Goal: Find specific page/section: Find specific page/section

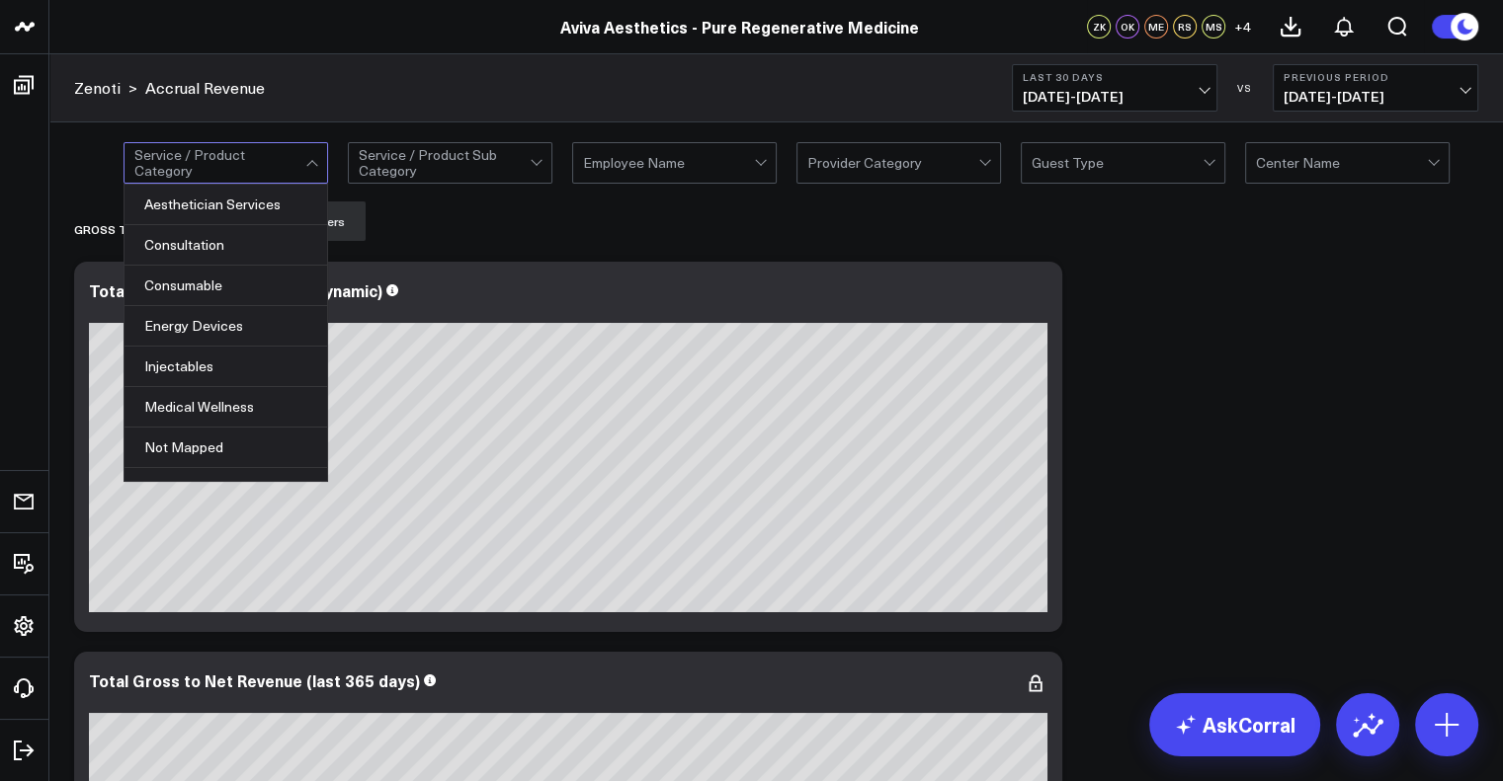
click at [305, 165] on span at bounding box center [305, 163] width 1 height 40
click at [273, 314] on div "Energy Devices" at bounding box center [225, 326] width 203 height 41
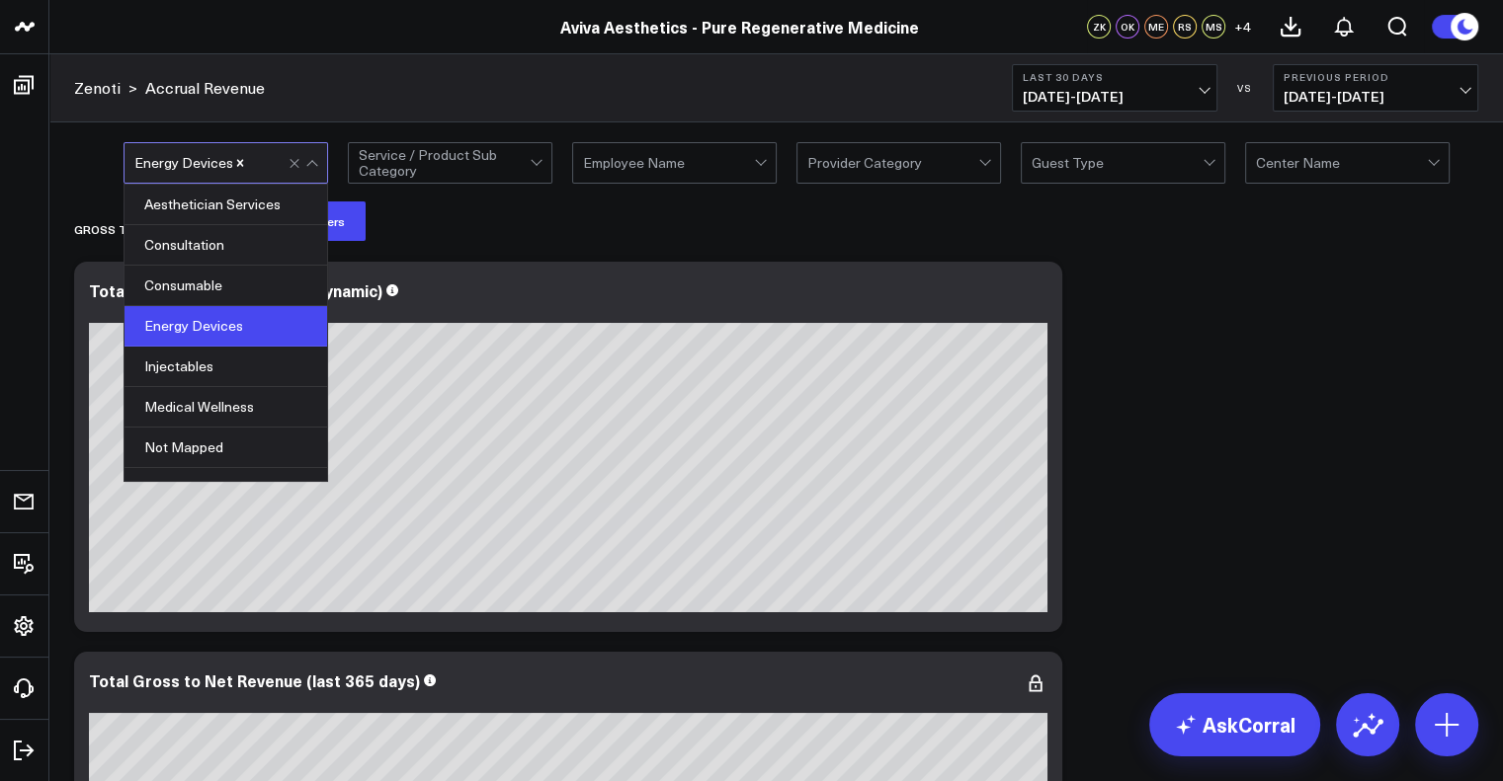
click at [506, 165] on div at bounding box center [444, 163] width 171 height 40
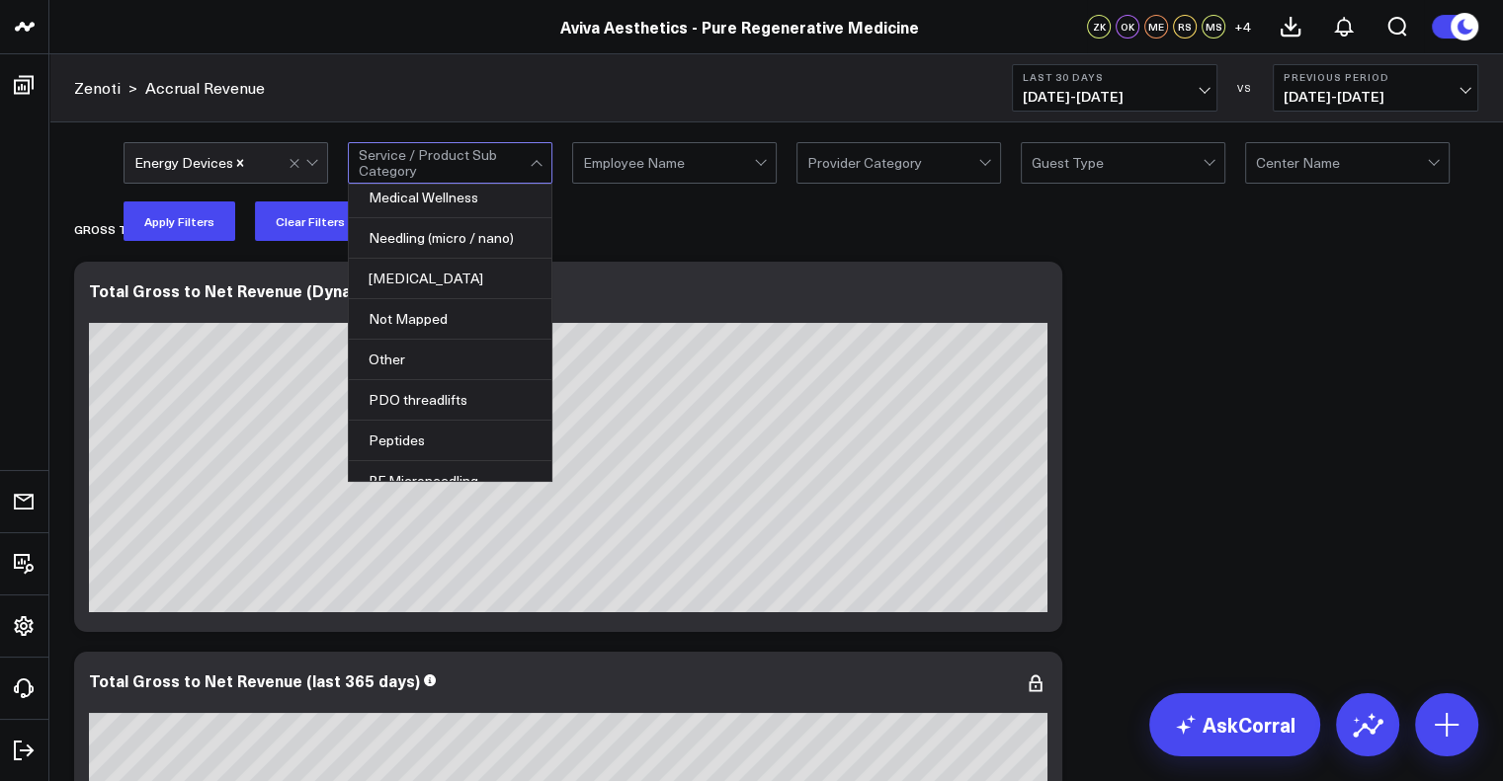
scroll to position [988, 0]
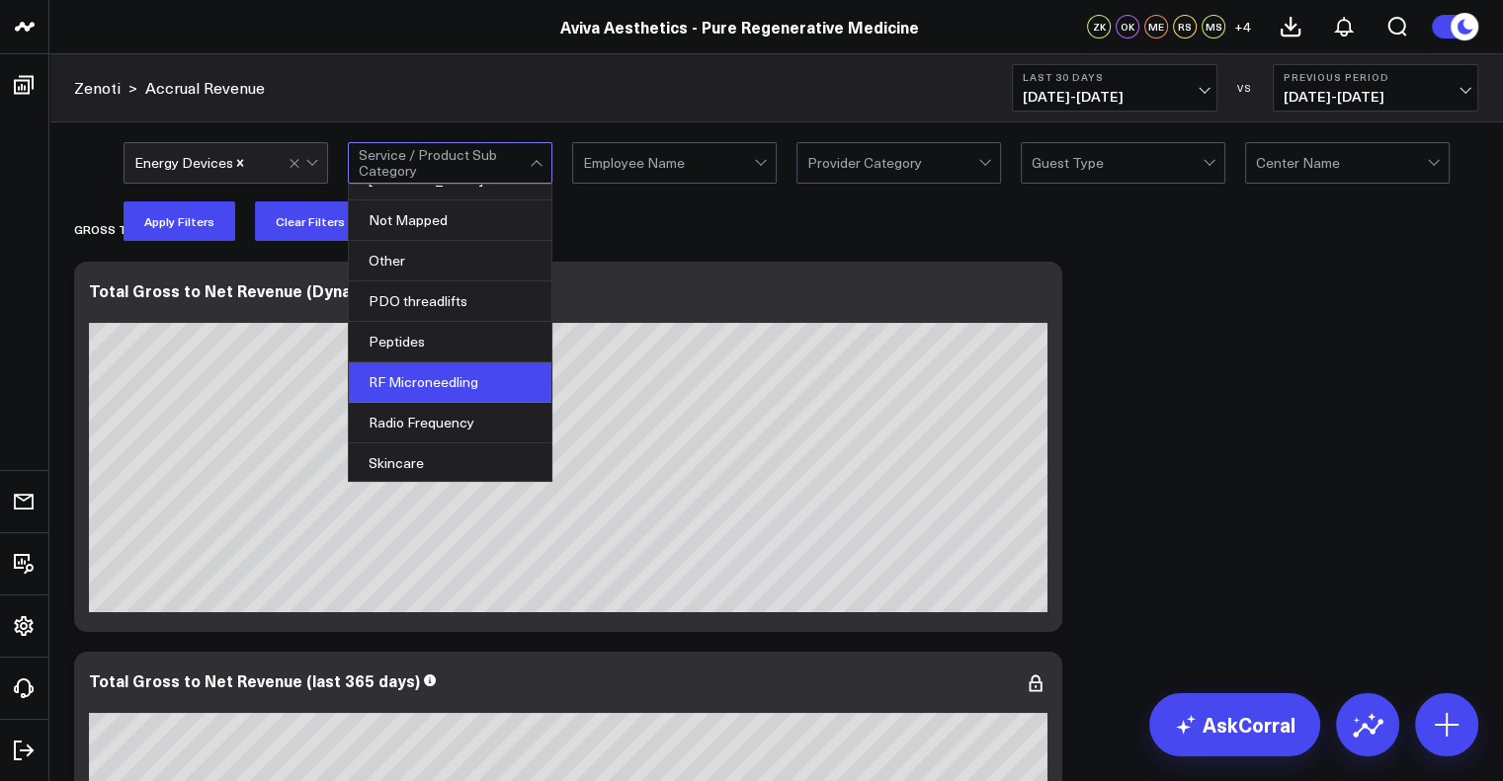
click at [443, 381] on div "RF Microneedling" at bounding box center [450, 383] width 203 height 41
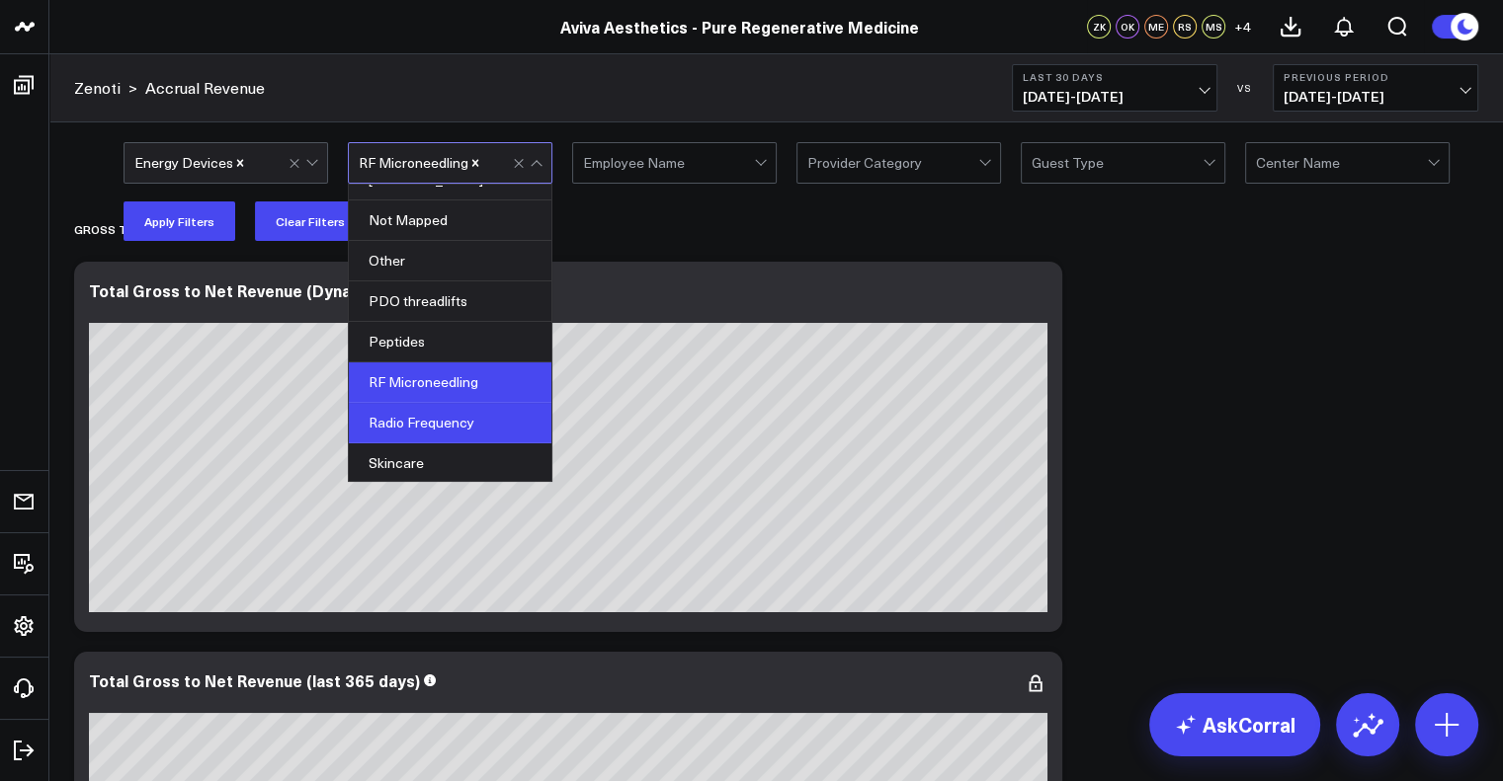
click at [487, 416] on div "Radio Frequency" at bounding box center [450, 423] width 203 height 41
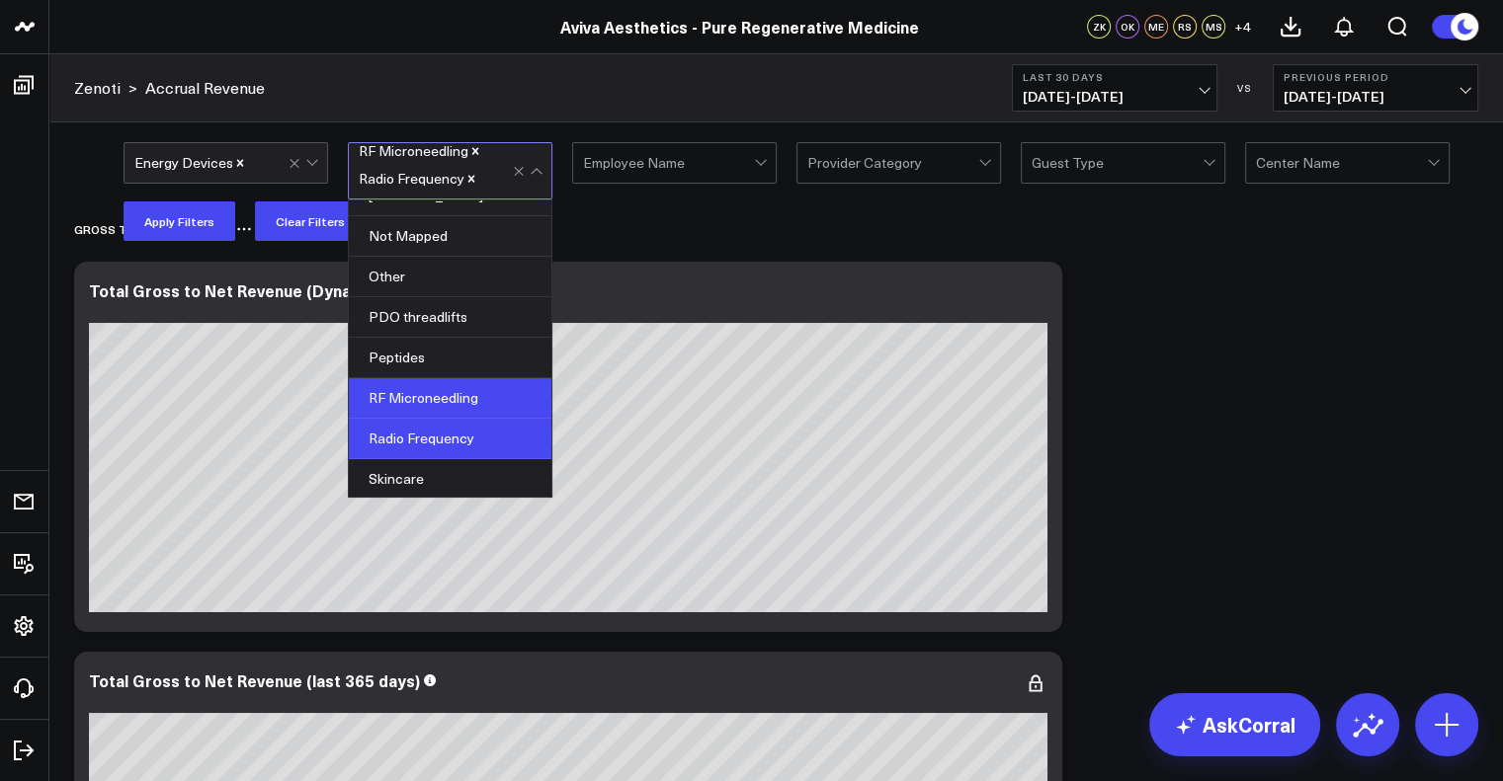
click at [667, 249] on div "Gross to Net Revenue" at bounding box center [662, 228] width 1177 height 45
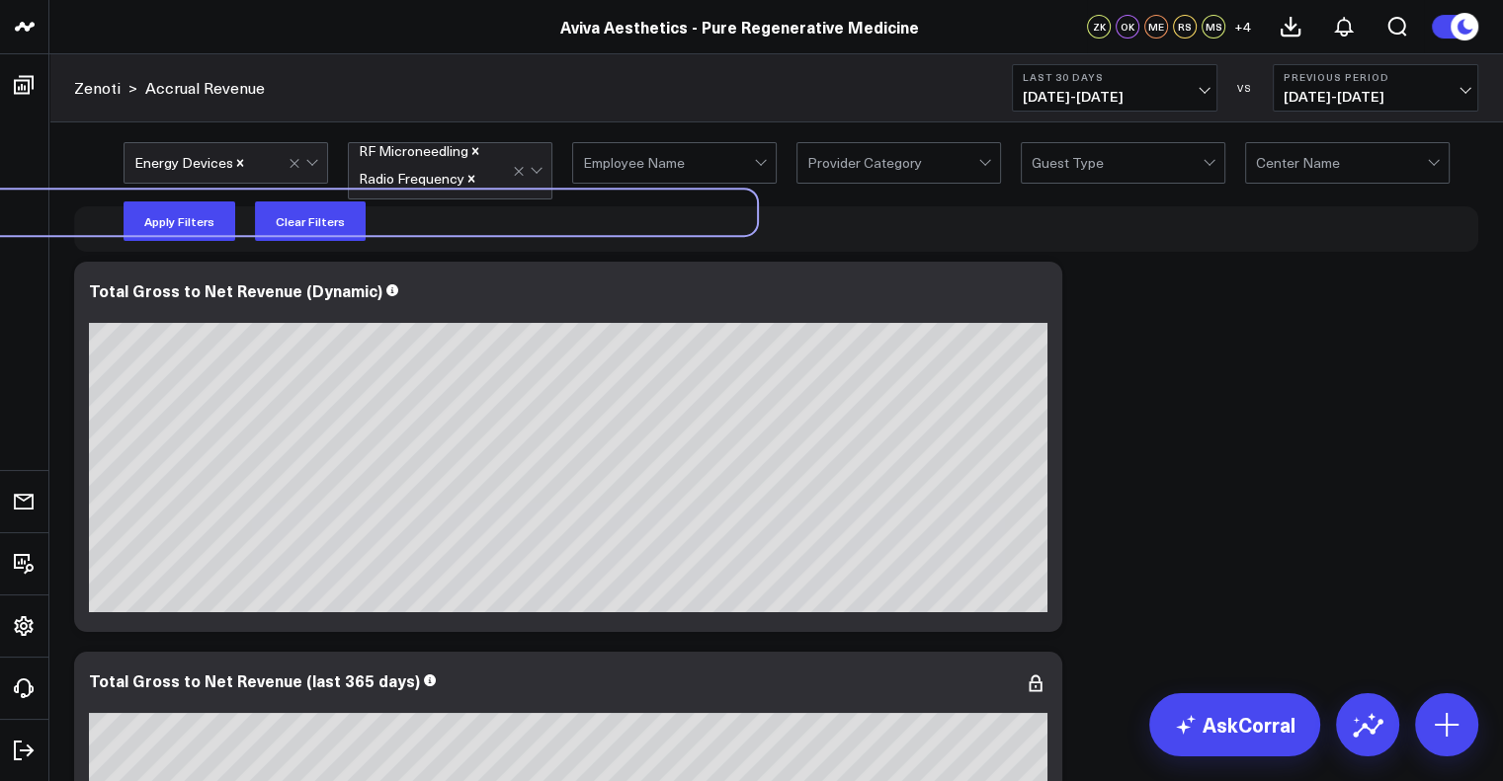
click at [186, 226] on div "Gross to Net Revenue" at bounding box center [168, 212] width 1177 height 45
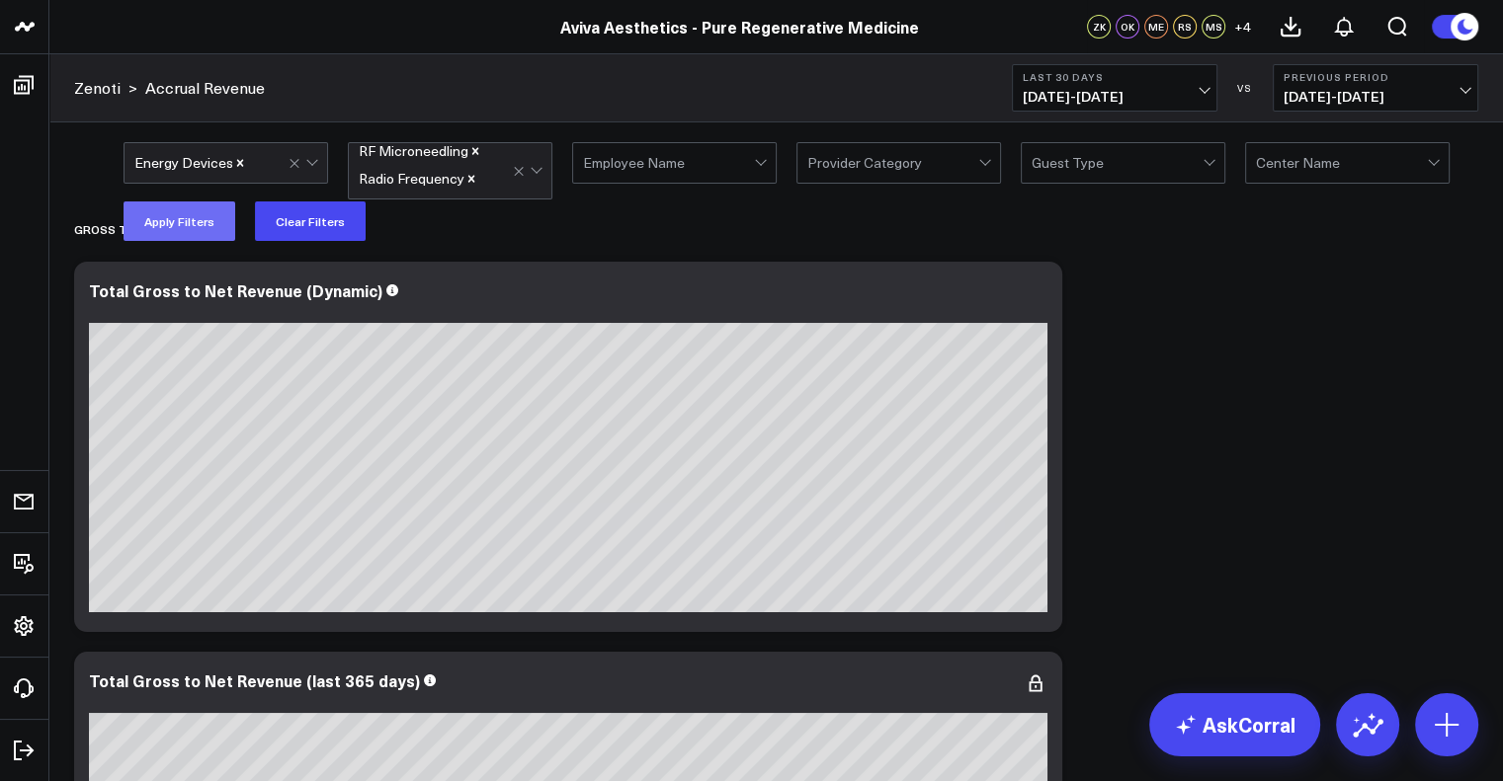
click at [199, 219] on button "Apply Filters" at bounding box center [179, 222] width 112 height 40
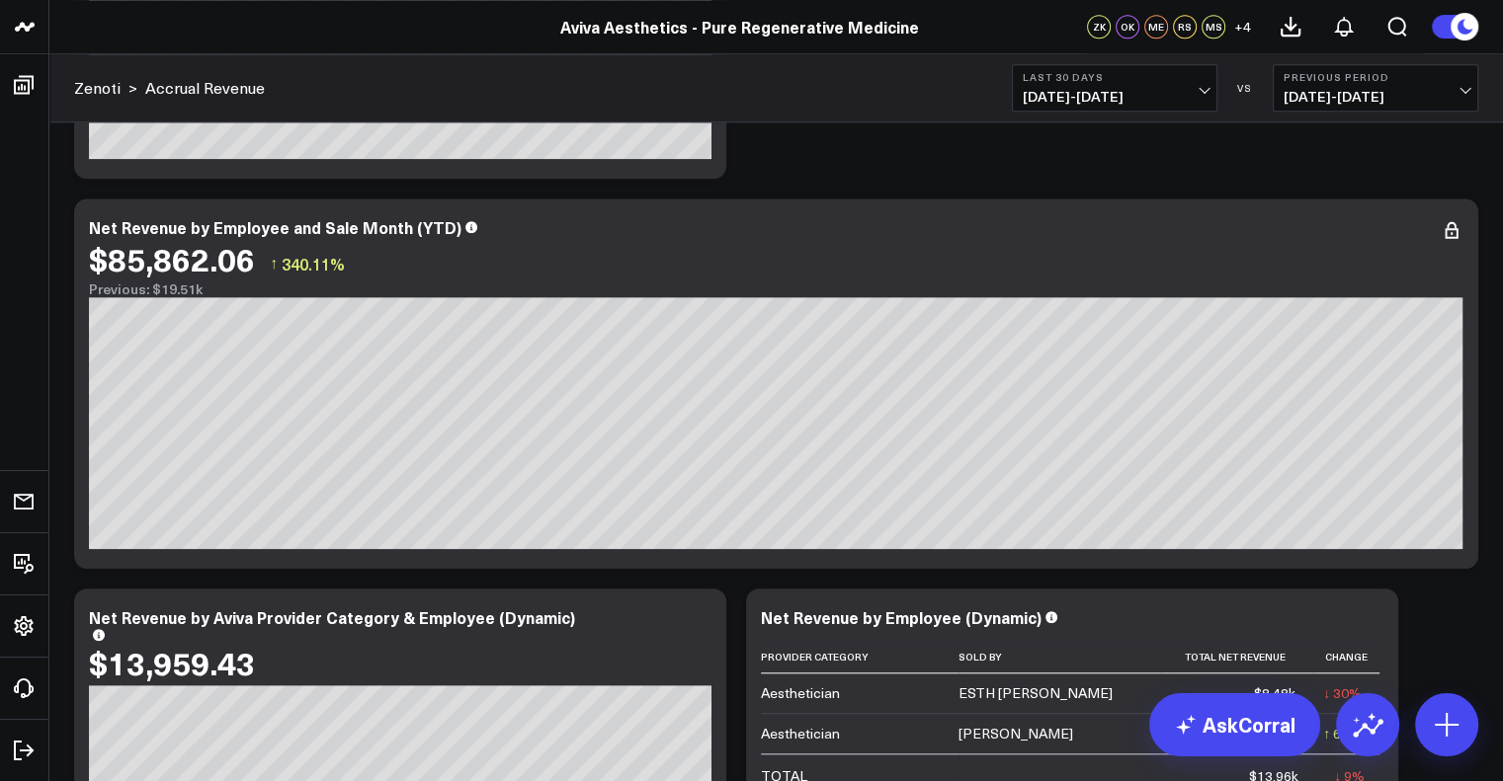
scroll to position [1679, 0]
